Goal: Information Seeking & Learning: Learn about a topic

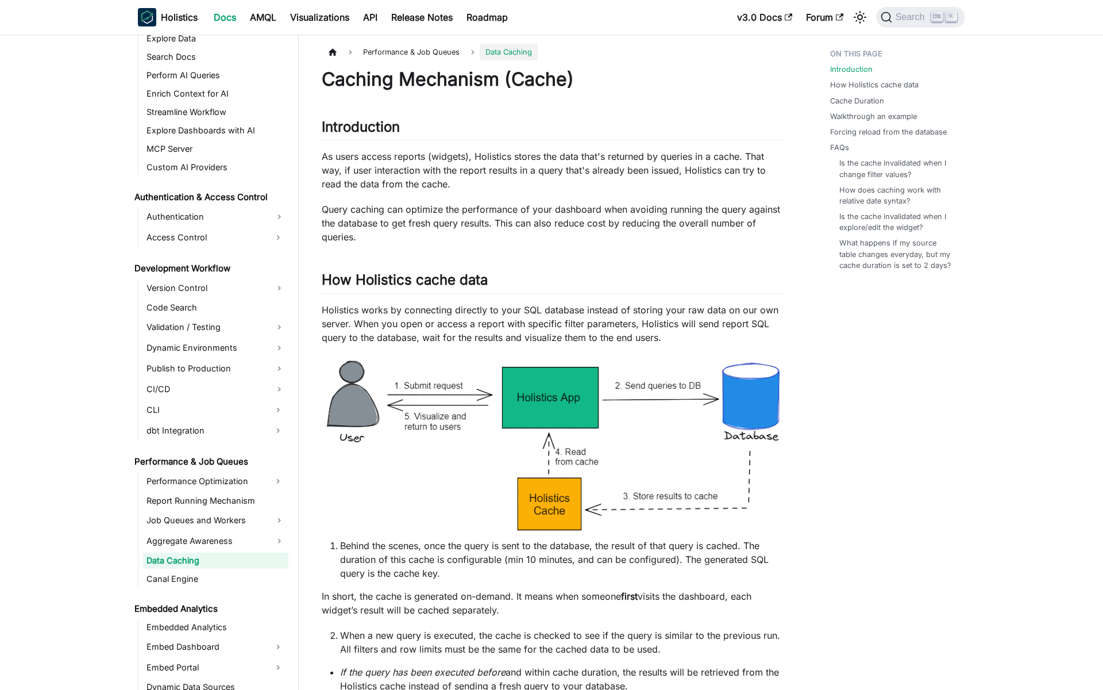
scroll to position [662, 0]
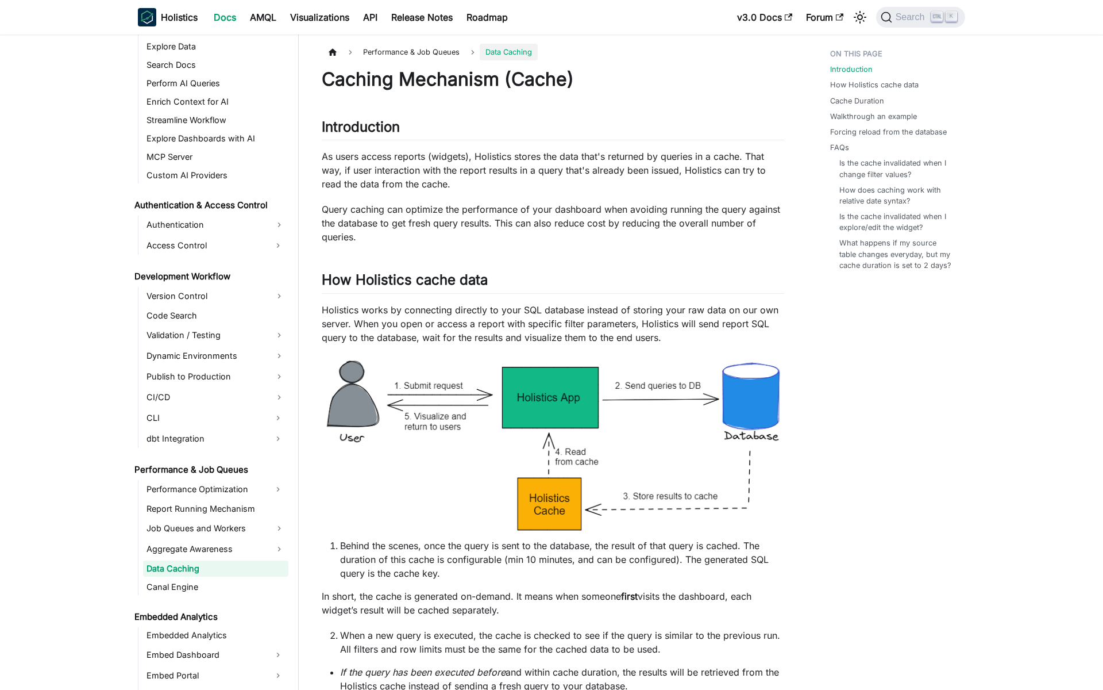
scroll to position [662, 0]
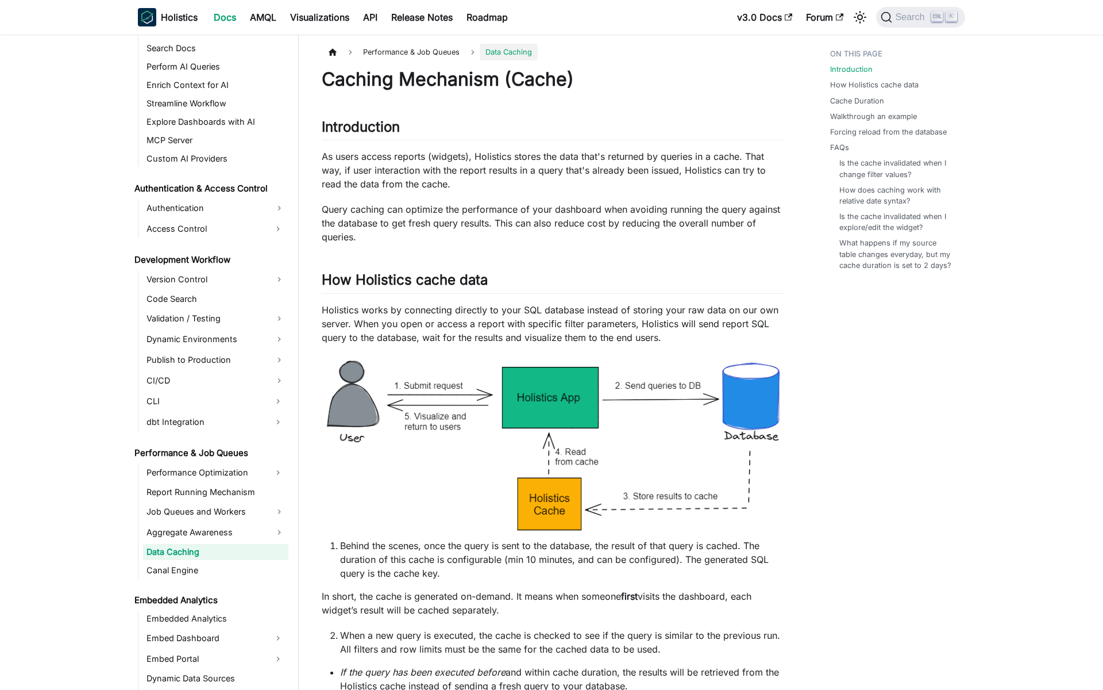
scroll to position [662, 0]
